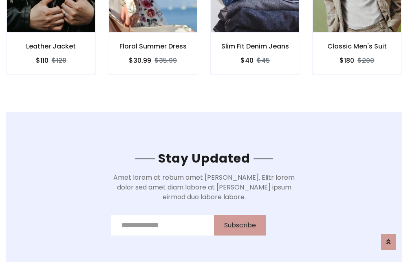
scroll to position [1226, 0]
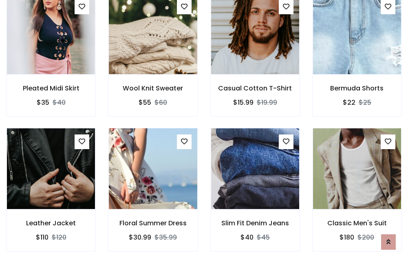
click at [204, 131] on div "Slim Fit Denim Jeans $40 $45" at bounding box center [255, 195] width 102 height 135
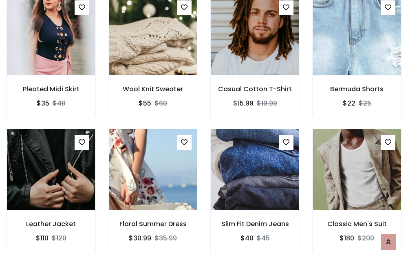
click at [204, 131] on div "Slim Fit Denim Jeans $40 $45" at bounding box center [255, 196] width 102 height 135
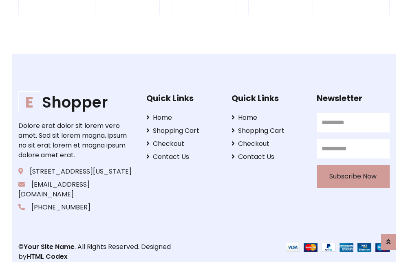
scroll to position [1550, 0]
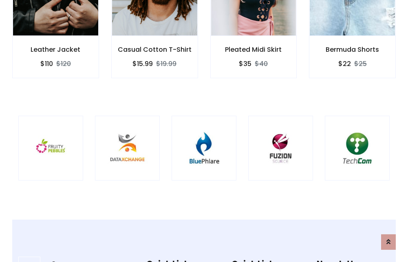
click at [204, 131] on img at bounding box center [204, 148] width 44 height 44
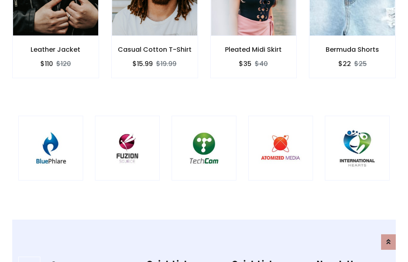
click at [204, 131] on img at bounding box center [204, 148] width 44 height 44
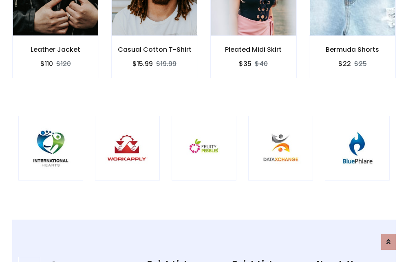
scroll to position [0, 0]
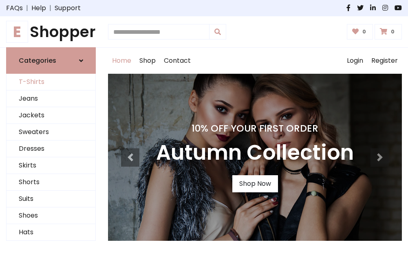
click at [51, 82] on link "T-Shirts" at bounding box center [51, 82] width 89 height 17
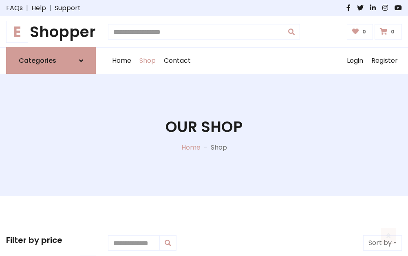
scroll to position [327, 0]
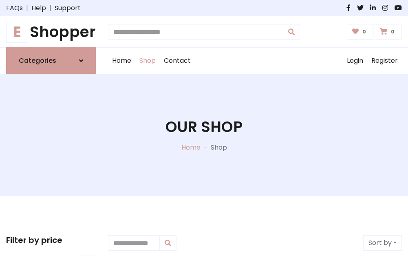
click at [51, 32] on h1 "E Shopper" at bounding box center [51, 32] width 90 height 18
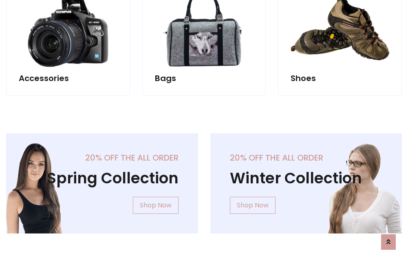
scroll to position [791, 0]
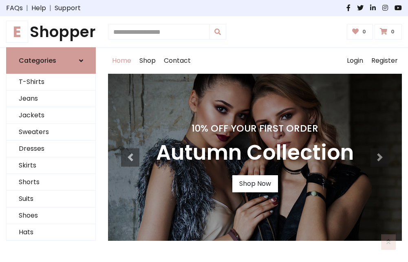
scroll to position [267, 0]
